Goal: Communication & Community: Share content

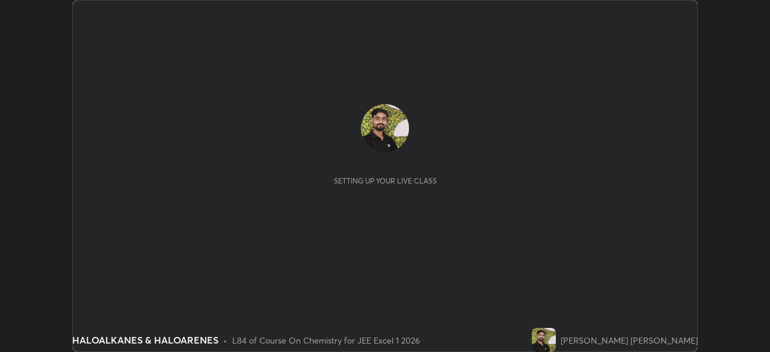
scroll to position [352, 769]
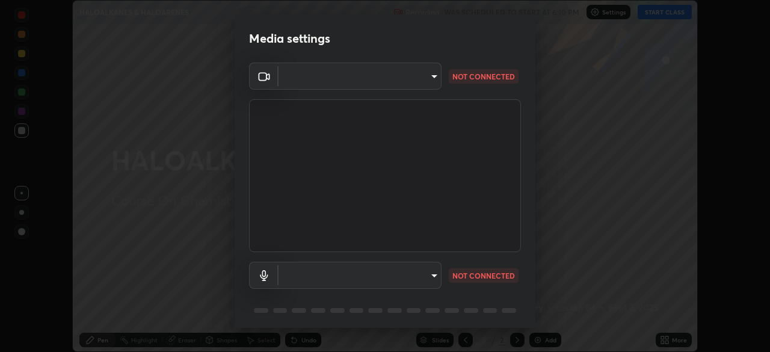
type input "d943c429c6768cc43748b604c9c0ebf3724e607f85506a855244b083f0bc12de"
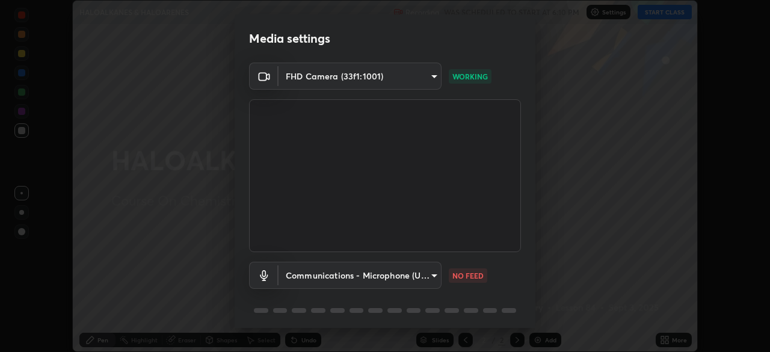
click at [322, 283] on body "Erase all HALOALKANES & HALOARENES Recording WAS SCHEDULED TO START AT 6:10 PM …" at bounding box center [385, 176] width 770 height 352
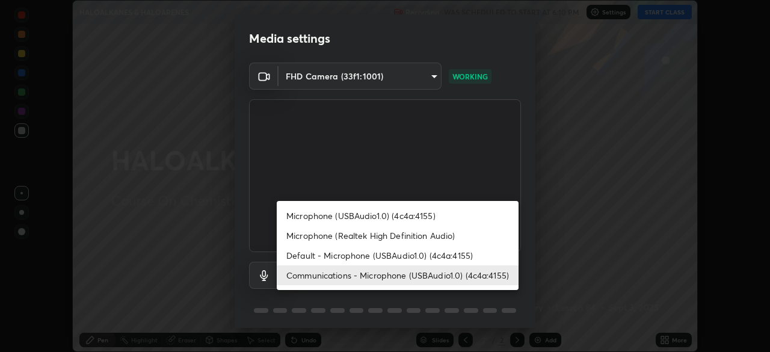
click at [346, 257] on li "Default - Microphone (USBAudio1.0) (4c4a:4155)" at bounding box center [398, 255] width 242 height 20
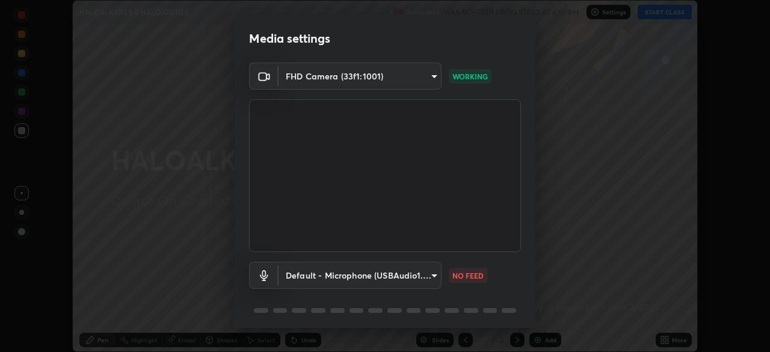
click at [315, 273] on body "Erase all HALOALKANES & HALOARENES Recording WAS SCHEDULED TO START AT 6:10 PM …" at bounding box center [385, 176] width 770 height 352
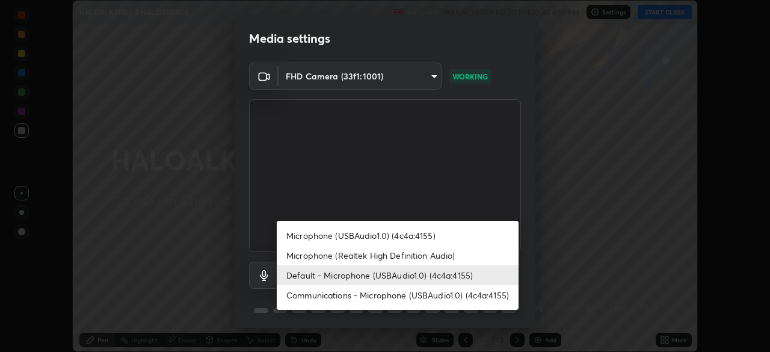
click at [312, 234] on li "Microphone (USBAudio1.0) (4c4a:4155)" at bounding box center [398, 235] width 242 height 20
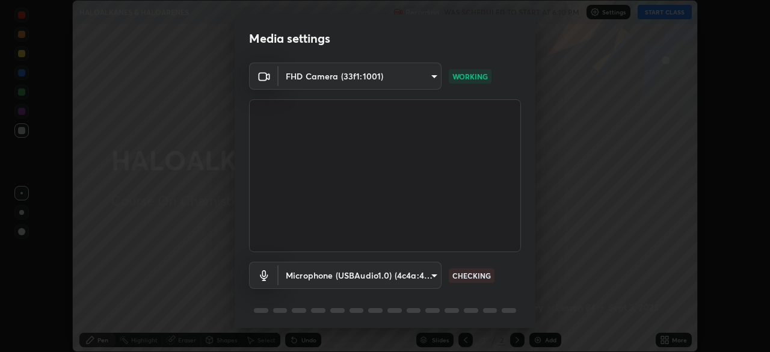
click at [308, 269] on body "Erase all HALOALKANES & HALOARENES Recording WAS SCHEDULED TO START AT 6:10 PM …" at bounding box center [385, 176] width 770 height 352
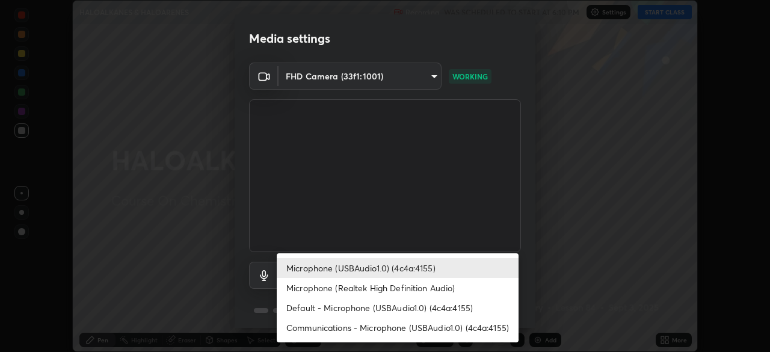
click at [308, 267] on li "Microphone (USBAudio1.0) (4c4a:4155)" at bounding box center [398, 268] width 242 height 20
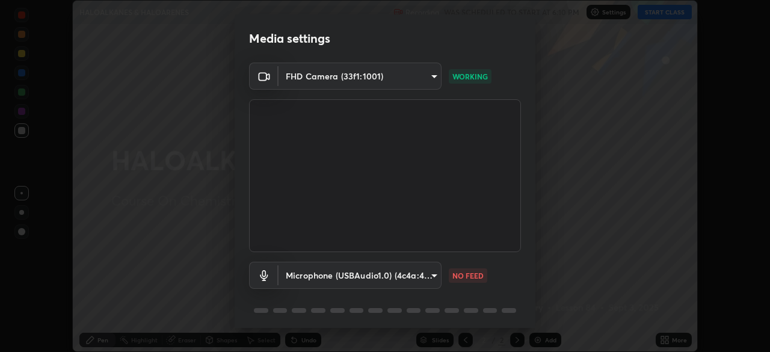
click at [311, 276] on body "Erase all HALOALKANES & HALOARENES Recording WAS SCHEDULED TO START AT 6:10 PM …" at bounding box center [385, 176] width 770 height 352
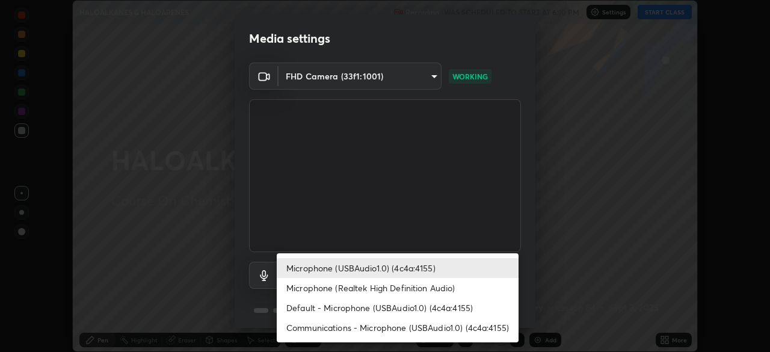
click at [335, 286] on li "Microphone (Realtek High Definition Audio)" at bounding box center [398, 288] width 242 height 20
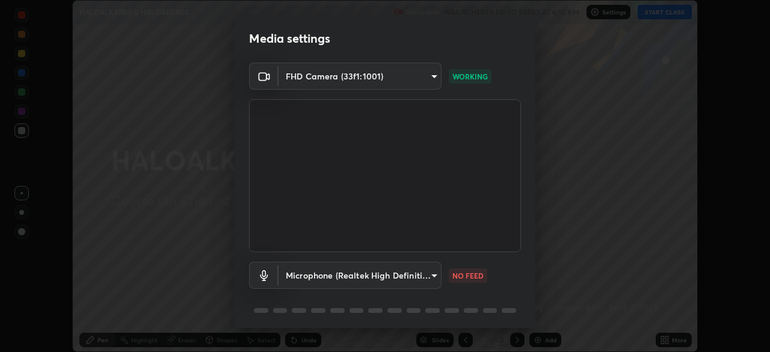
click at [364, 280] on body "Erase all HALOALKANES & HALOARENES Recording WAS SCHEDULED TO START AT 6:10 PM …" at bounding box center [385, 176] width 770 height 352
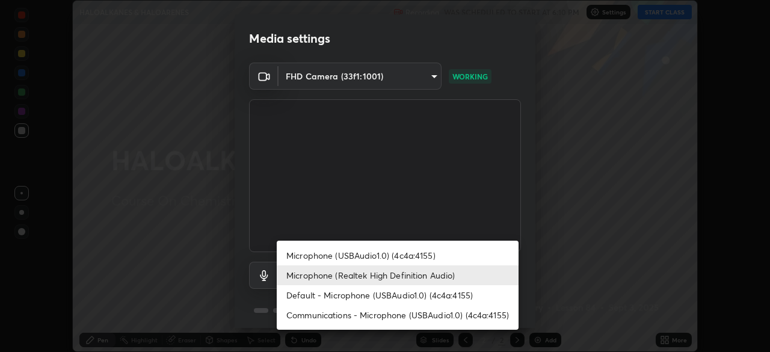
click at [361, 251] on li "Microphone (USBAudio1.0) (4c4a:4155)" at bounding box center [398, 255] width 242 height 20
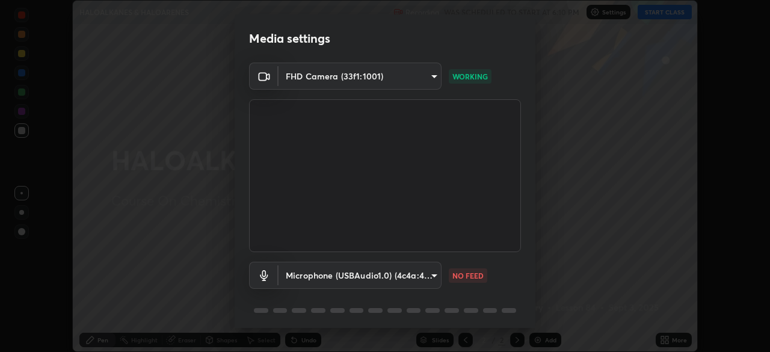
click at [370, 277] on body "Erase all HALOALKANES & HALOARENES Recording WAS SCHEDULED TO START AT 6:10 PM …" at bounding box center [385, 176] width 770 height 352
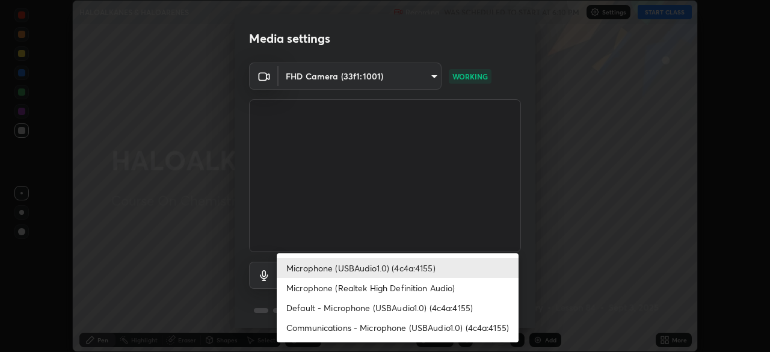
click at [383, 290] on li "Microphone (Realtek High Definition Audio)" at bounding box center [398, 288] width 242 height 20
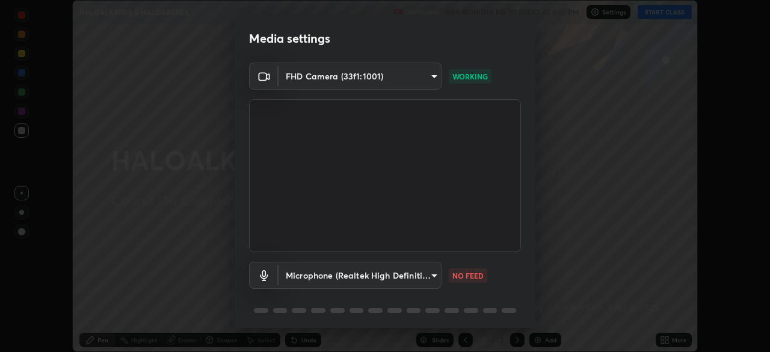
click at [379, 277] on body "Erase all HALOALKANES & HALOARENES Recording WAS SCHEDULED TO START AT 6:10 PM …" at bounding box center [385, 176] width 770 height 352
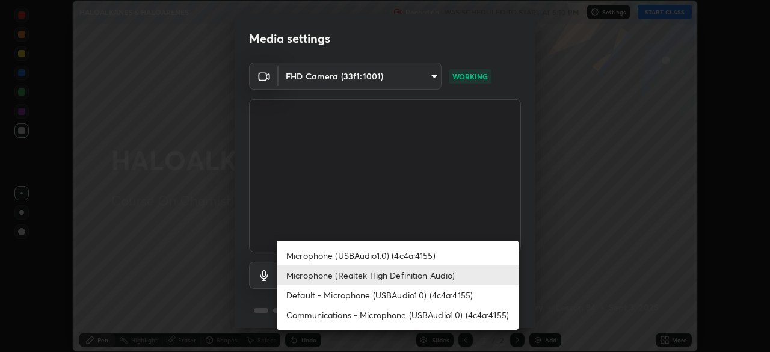
click at [382, 298] on li "Default - Microphone (USBAudio1.0) (4c4a:4155)" at bounding box center [398, 295] width 242 height 20
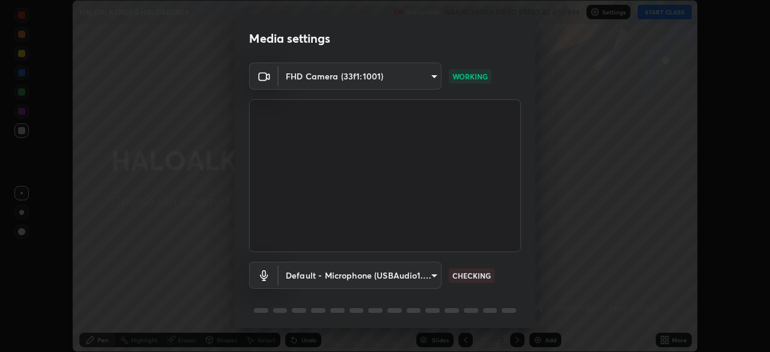
click at [362, 275] on body "Erase all HALOALKANES & HALOARENES Recording WAS SCHEDULED TO START AT 6:10 PM …" at bounding box center [385, 176] width 770 height 352
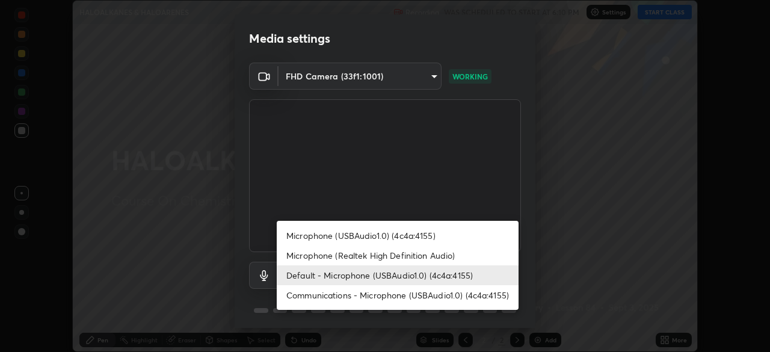
click at [372, 292] on li "Communications - Microphone (USBAudio1.0) (4c4a:4155)" at bounding box center [398, 295] width 242 height 20
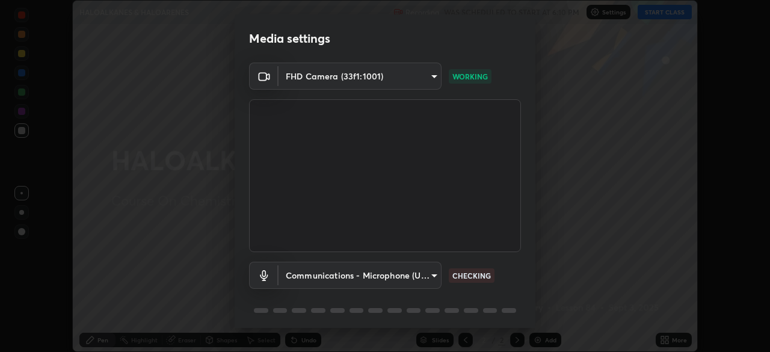
click at [361, 273] on body "Erase all HALOALKANES & HALOARENES Recording WAS SCHEDULED TO START AT 6:10 PM …" at bounding box center [385, 176] width 770 height 352
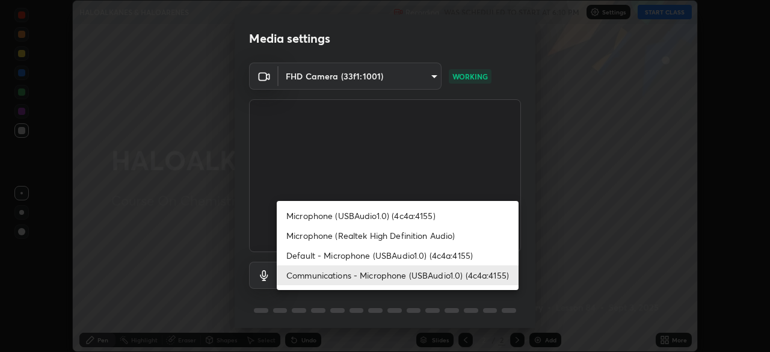
click at [367, 253] on li "Default - Microphone (USBAudio1.0) (4c4a:4155)" at bounding box center [398, 255] width 242 height 20
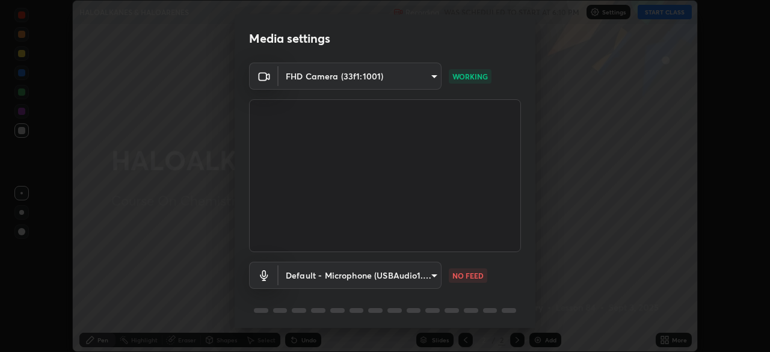
click at [340, 277] on body "Erase all HALOALKANES & HALOARENES Recording WAS SCHEDULED TO START AT 6:10 PM …" at bounding box center [385, 176] width 770 height 352
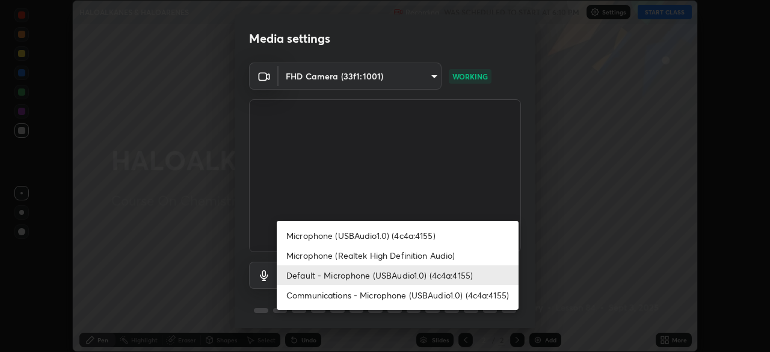
click at [361, 239] on li "Microphone (USBAudio1.0) (4c4a:4155)" at bounding box center [398, 235] width 242 height 20
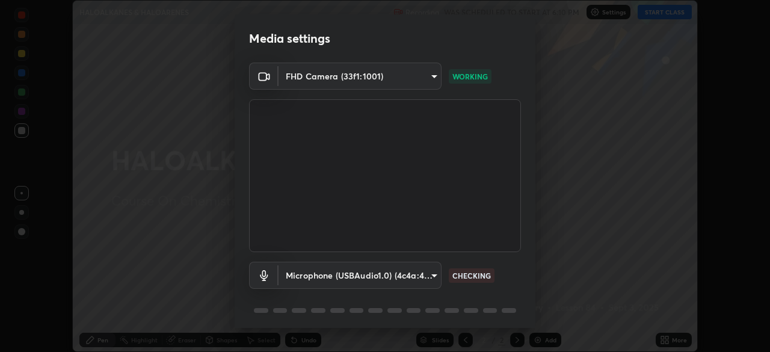
click at [335, 269] on body "Erase all HALOALKANES & HALOARENES Recording WAS SCHEDULED TO START AT 6:10 PM …" at bounding box center [385, 176] width 770 height 352
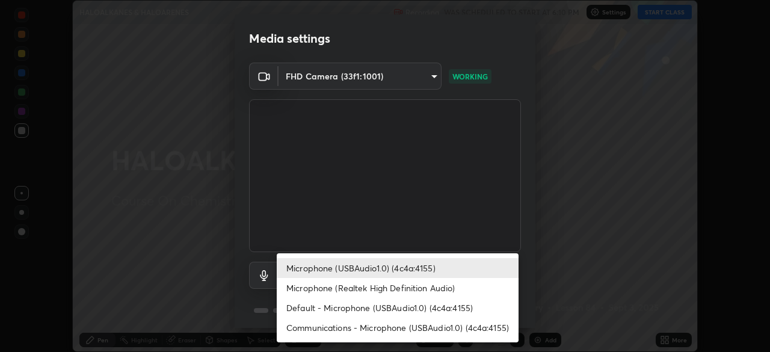
click at [375, 326] on li "Communications - Microphone (USBAudio1.0) (4c4a:4155)" at bounding box center [398, 327] width 242 height 20
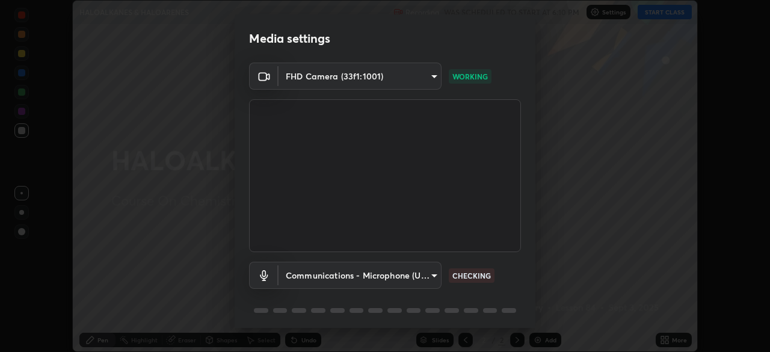
click at [341, 274] on body "Erase all HALOALKANES & HALOARENES Recording WAS SCHEDULED TO START AT 6:10 PM …" at bounding box center [385, 176] width 770 height 352
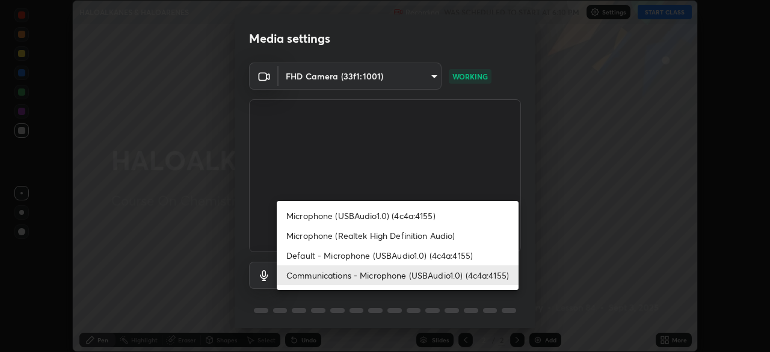
click at [343, 217] on li "Microphone (USBAudio1.0) (4c4a:4155)" at bounding box center [398, 216] width 242 height 20
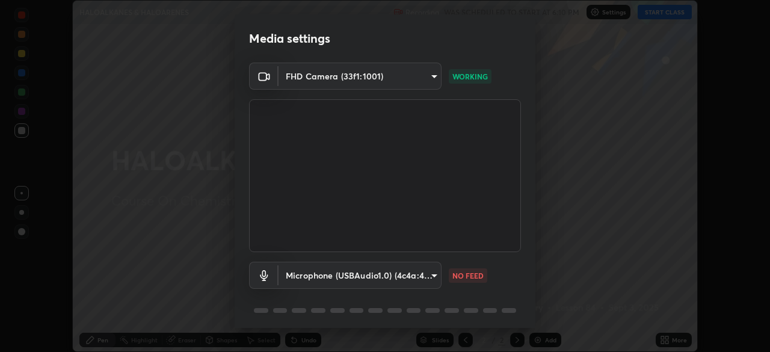
click at [335, 272] on body "Erase all HALOALKANES & HALOARENES Recording WAS SCHEDULED TO START AT 6:10 PM …" at bounding box center [385, 176] width 770 height 352
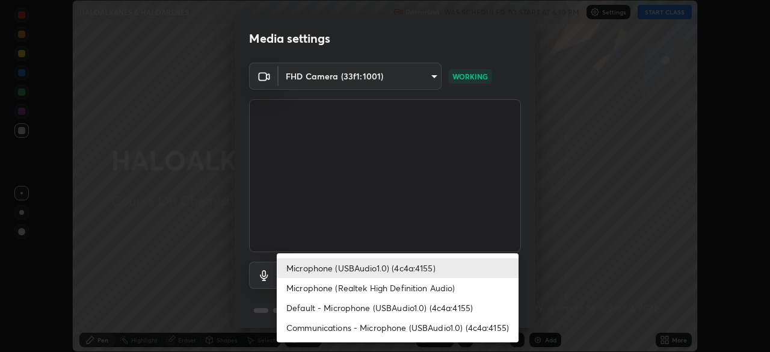
click at [350, 307] on li "Default - Microphone (USBAudio1.0) (4c4a:4155)" at bounding box center [398, 308] width 242 height 20
type input "default"
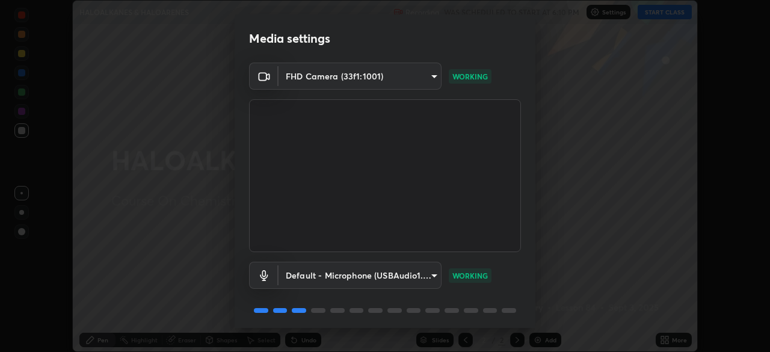
scroll to position [43, 0]
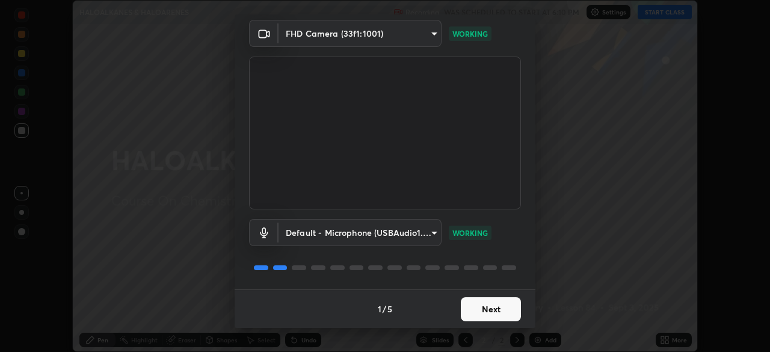
click at [485, 306] on button "Next" at bounding box center [491, 309] width 60 height 24
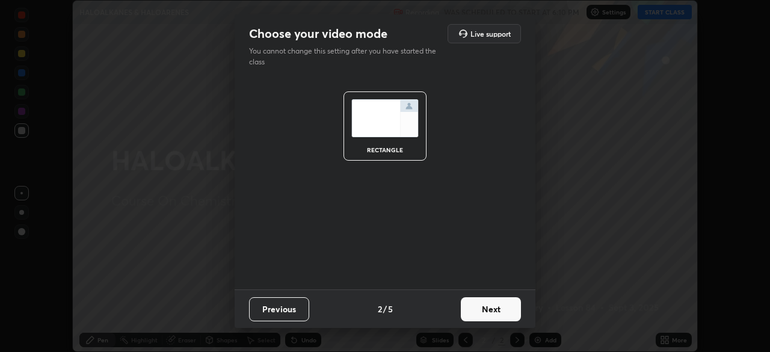
click at [492, 310] on button "Next" at bounding box center [491, 309] width 60 height 24
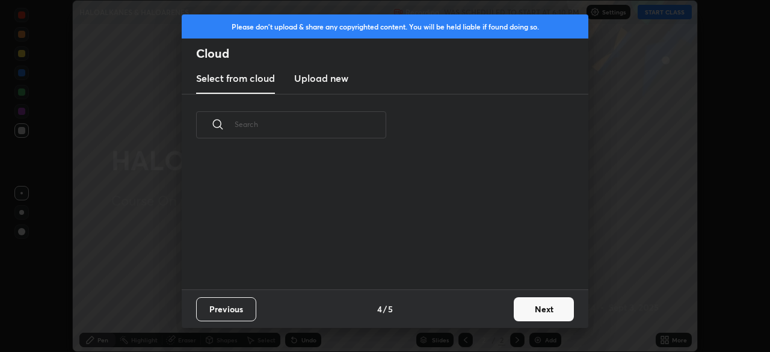
click at [495, 308] on div "Previous 4 / 5 Next" at bounding box center [385, 308] width 406 height 38
click at [498, 310] on div "Previous 4 / 5 Next" at bounding box center [385, 308] width 406 height 38
click at [534, 311] on button "Next" at bounding box center [543, 309] width 60 height 24
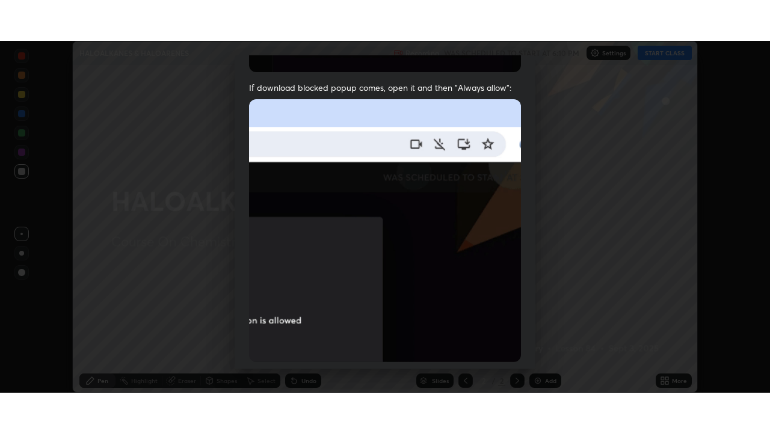
scroll to position [288, 0]
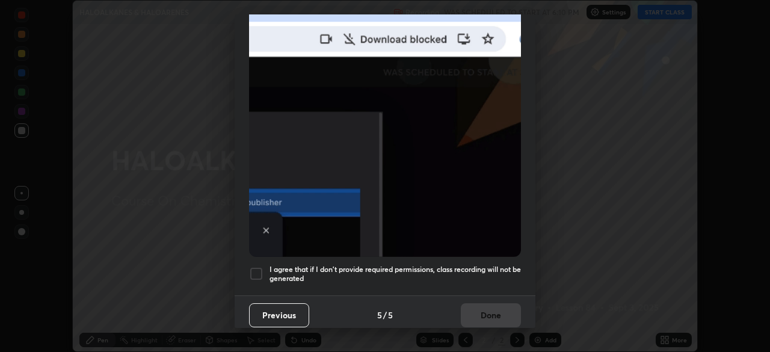
click at [258, 269] on div at bounding box center [256, 273] width 14 height 14
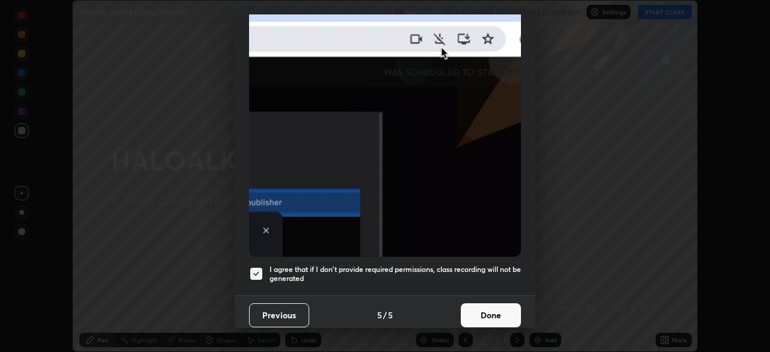
click at [494, 307] on button "Done" at bounding box center [491, 315] width 60 height 24
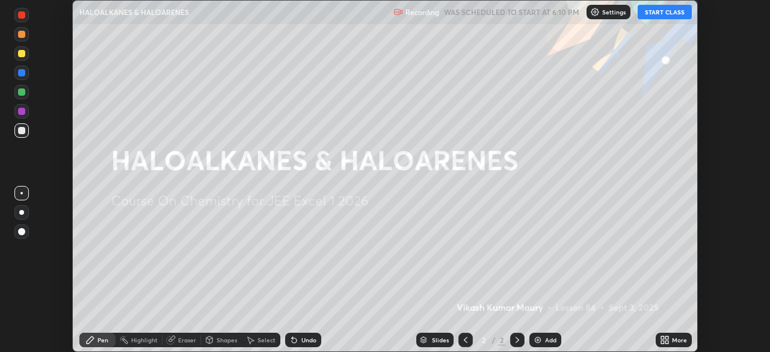
click at [675, 343] on div "More" at bounding box center [679, 340] width 15 height 6
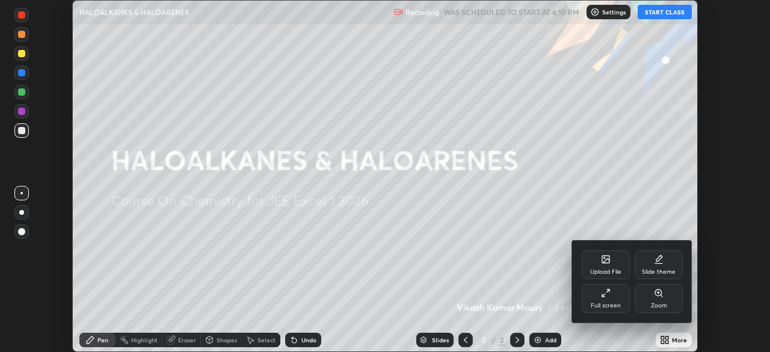
click at [605, 300] on div "Full screen" at bounding box center [605, 298] width 48 height 29
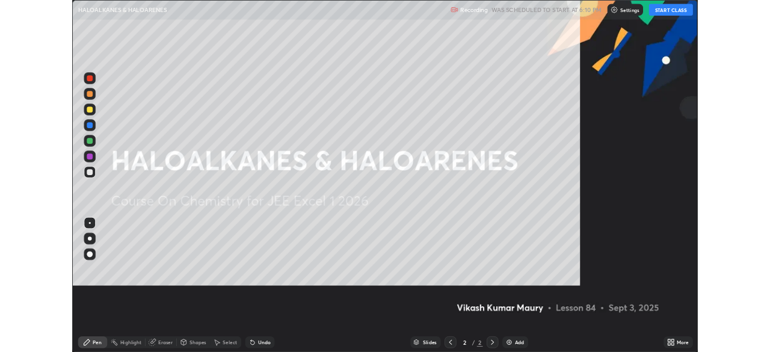
scroll to position [433, 770]
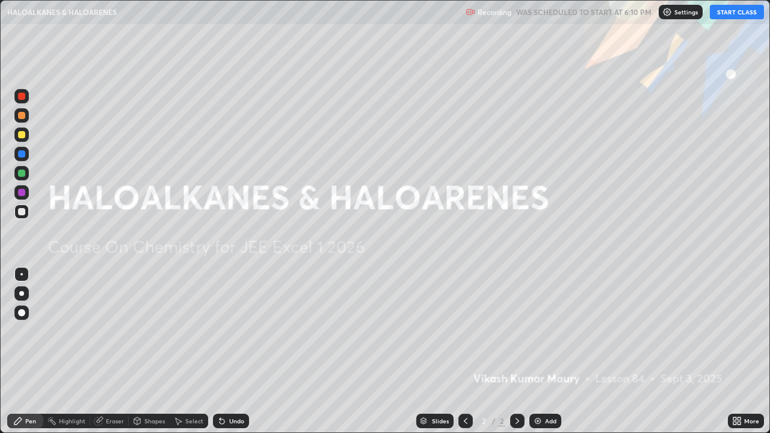
click at [718, 11] on button "START CLASS" at bounding box center [736, 12] width 54 height 14
click at [542, 351] on div "Add" at bounding box center [545, 421] width 32 height 14
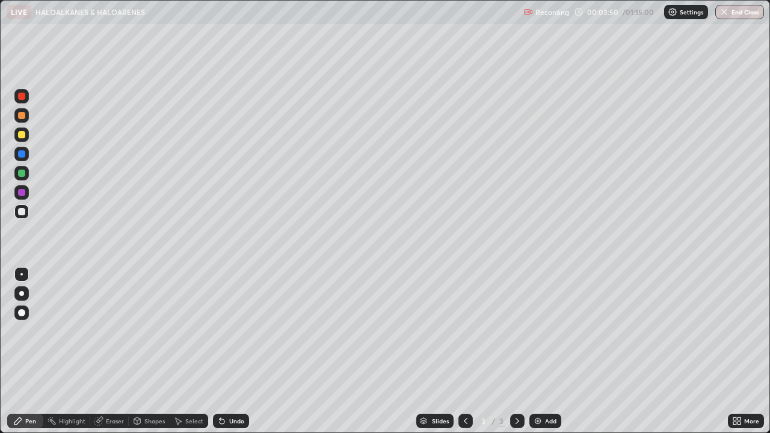
click at [107, 351] on div "Eraser" at bounding box center [115, 421] width 18 height 6
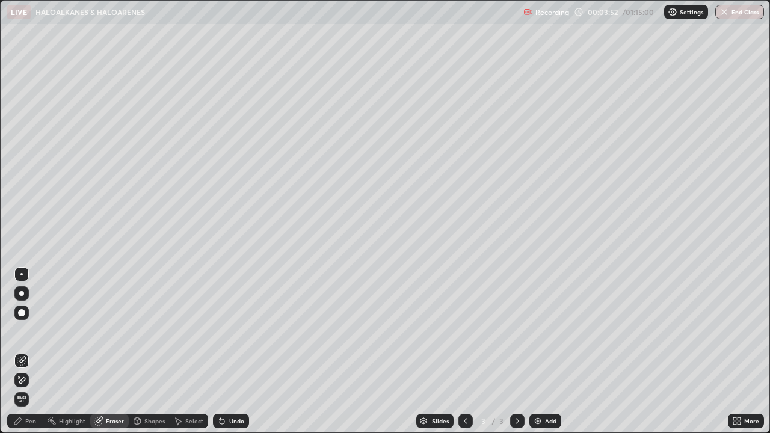
click at [32, 351] on div "Pen" at bounding box center [30, 421] width 11 height 6
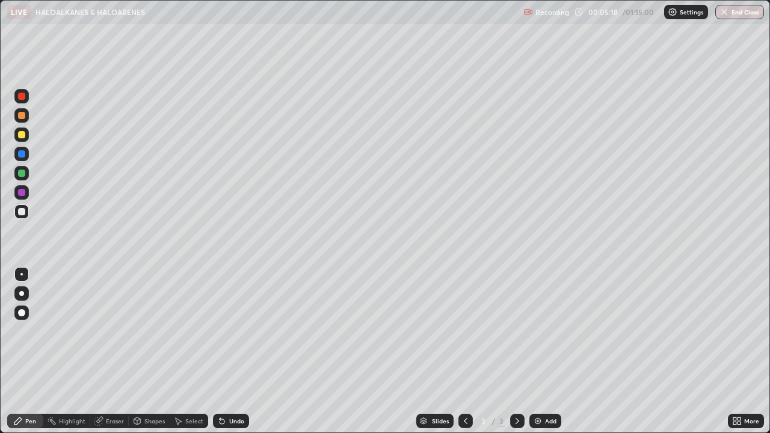
click at [549, 351] on div "Add" at bounding box center [550, 421] width 11 height 6
click at [464, 351] on icon at bounding box center [466, 421] width 10 height 10
click at [516, 351] on icon at bounding box center [517, 421] width 10 height 10
click at [541, 351] on img at bounding box center [538, 421] width 10 height 10
click at [745, 351] on div "More" at bounding box center [751, 421] width 15 height 6
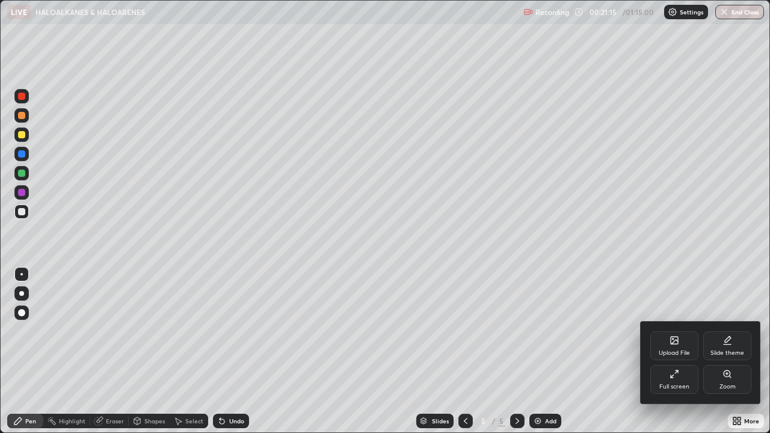
click at [676, 351] on icon at bounding box center [674, 374] width 10 height 10
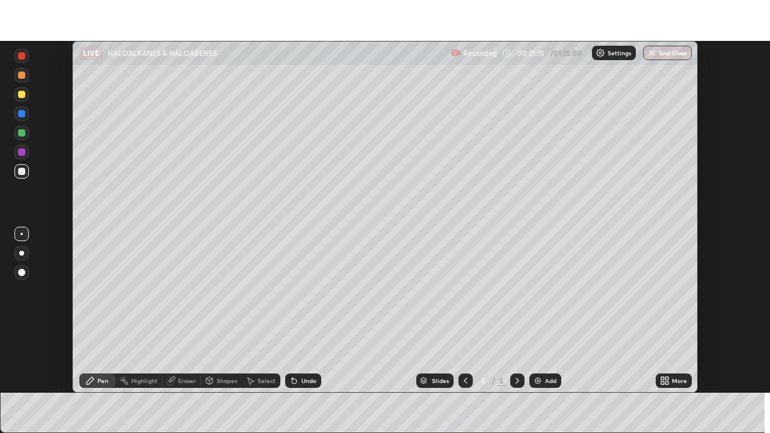
scroll to position [59772, 59354]
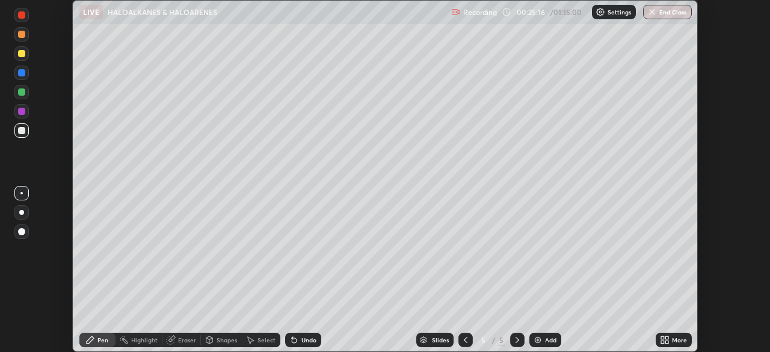
click at [673, 334] on div "More" at bounding box center [673, 339] width 36 height 14
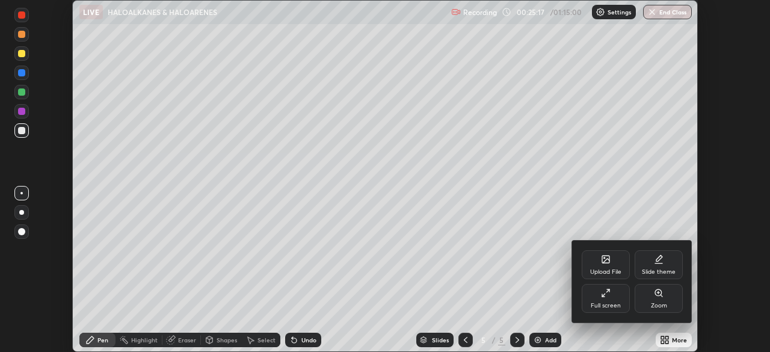
click at [608, 299] on div "Full screen" at bounding box center [605, 298] width 48 height 29
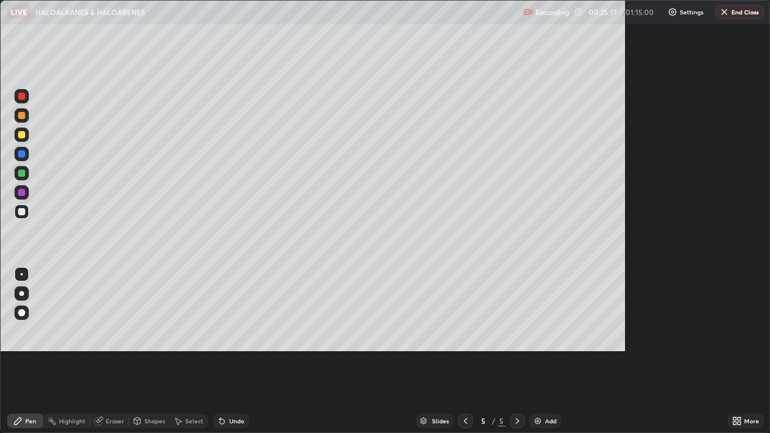
scroll to position [433, 770]
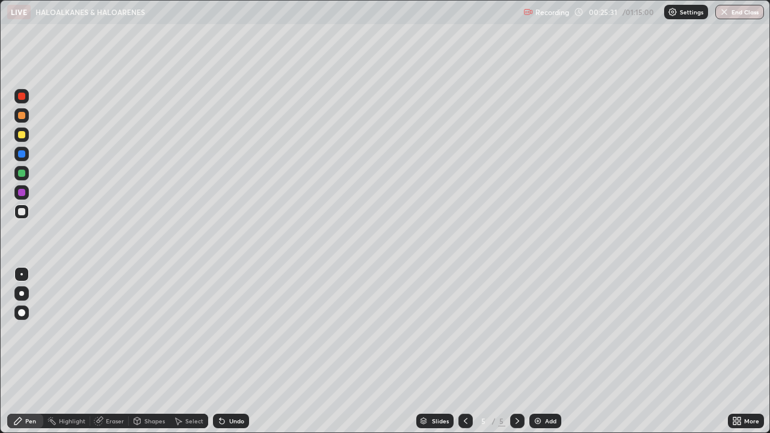
click at [537, 351] on img at bounding box center [538, 421] width 10 height 10
click at [547, 351] on div "Add" at bounding box center [550, 421] width 11 height 6
click at [115, 351] on div "Eraser" at bounding box center [115, 421] width 18 height 6
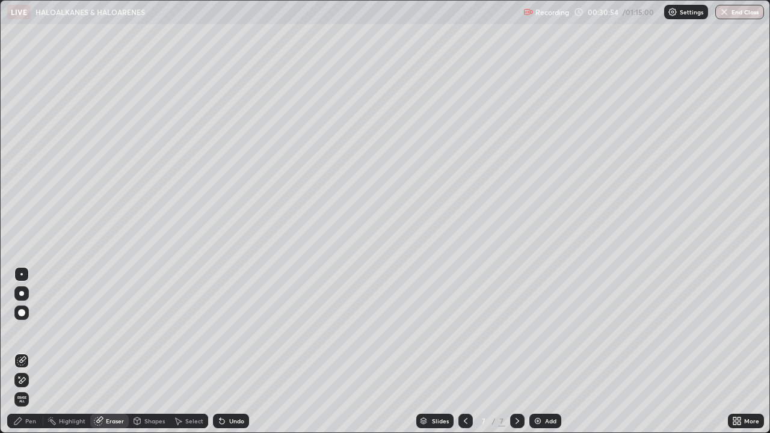
click at [27, 351] on div "Pen" at bounding box center [30, 421] width 11 height 6
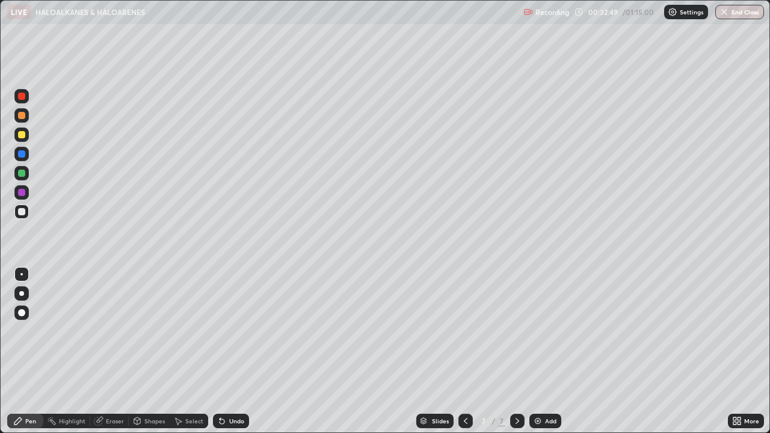
click at [545, 351] on div "Add" at bounding box center [550, 421] width 11 height 6
click at [462, 351] on icon at bounding box center [466, 421] width 10 height 10
click at [516, 351] on icon at bounding box center [517, 421] width 10 height 10
click at [546, 351] on div "Add" at bounding box center [550, 421] width 11 height 6
click at [109, 351] on div "Eraser" at bounding box center [109, 421] width 38 height 14
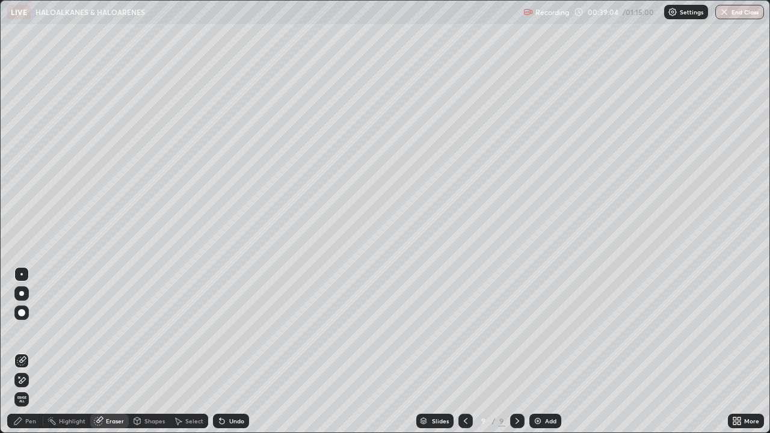
click at [32, 351] on div "Pen" at bounding box center [30, 421] width 11 height 6
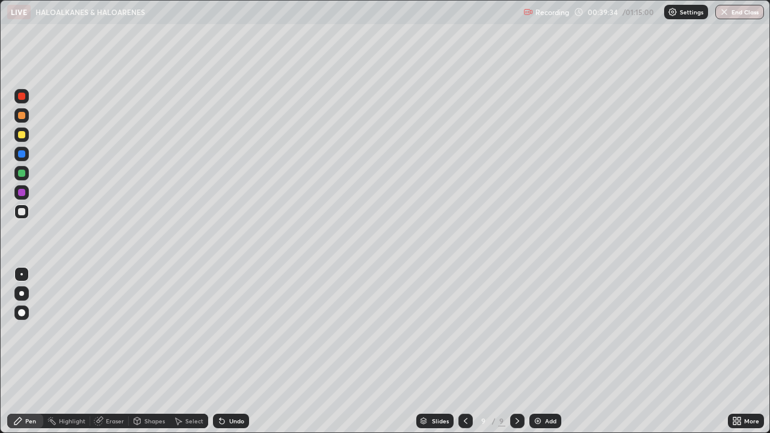
click at [542, 351] on div "Add" at bounding box center [545, 421] width 32 height 14
click at [464, 351] on icon at bounding box center [465, 421] width 10 height 10
click at [517, 351] on icon at bounding box center [517, 421] width 4 height 6
click at [545, 351] on div "Add" at bounding box center [545, 421] width 32 height 14
click at [118, 351] on div "Eraser" at bounding box center [115, 421] width 18 height 6
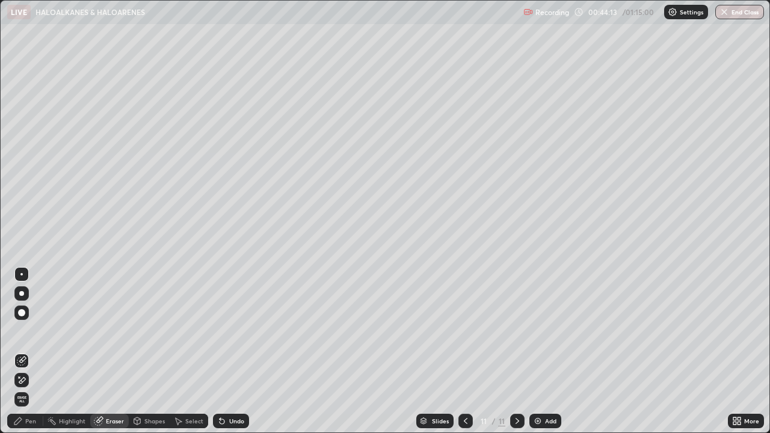
click at [31, 351] on div "Pen" at bounding box center [25, 421] width 36 height 14
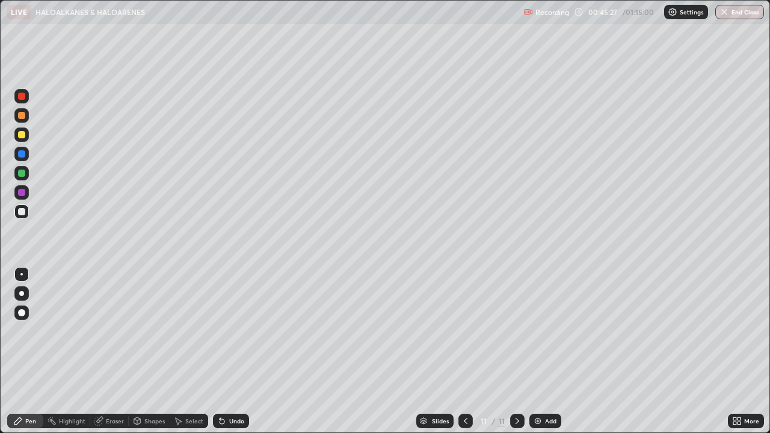
click at [542, 351] on div "Add" at bounding box center [545, 421] width 32 height 14
click at [735, 11] on button "End Class" at bounding box center [739, 12] width 49 height 14
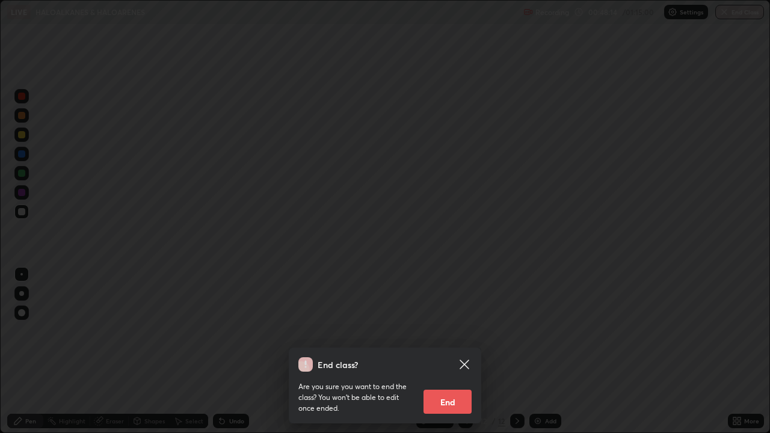
click at [456, 351] on button "End" at bounding box center [447, 402] width 48 height 24
